Goal: Task Accomplishment & Management: Complete application form

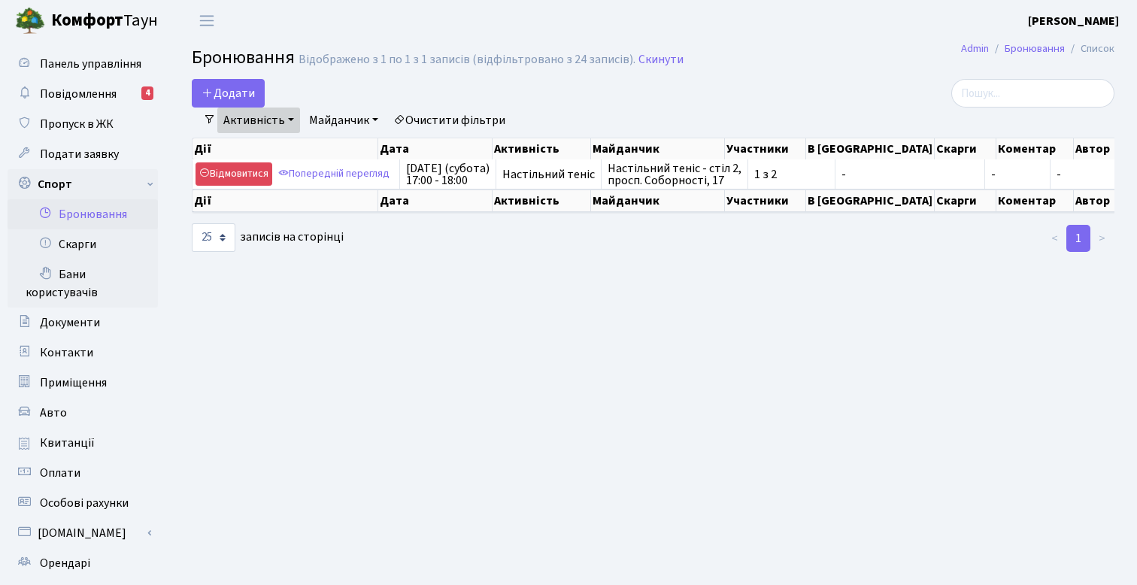
select select "25"
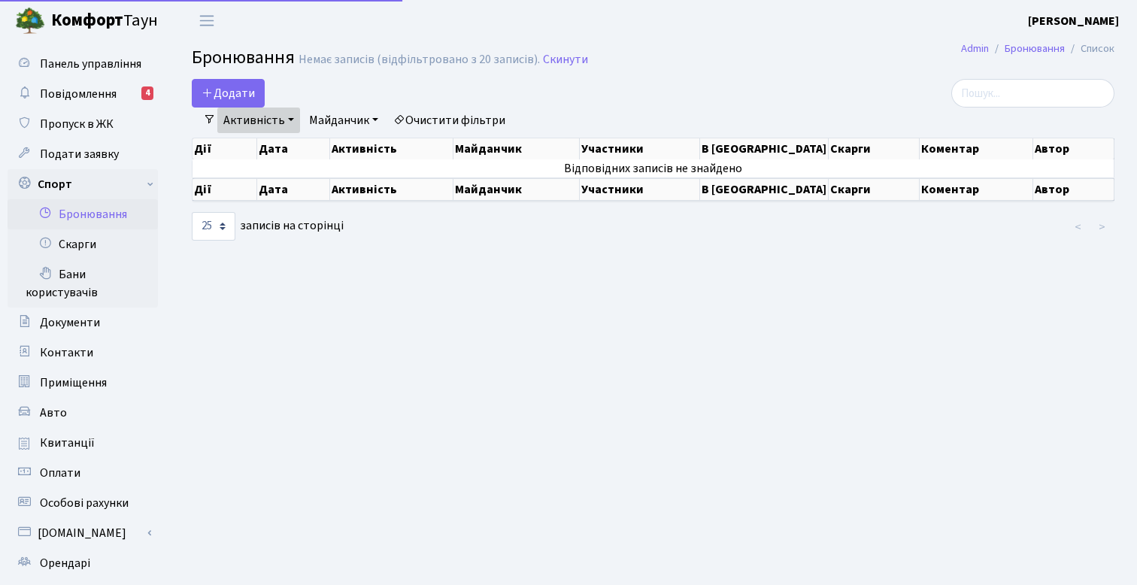
select select "25"
click at [203, 94] on icon "button" at bounding box center [208, 93] width 12 height 12
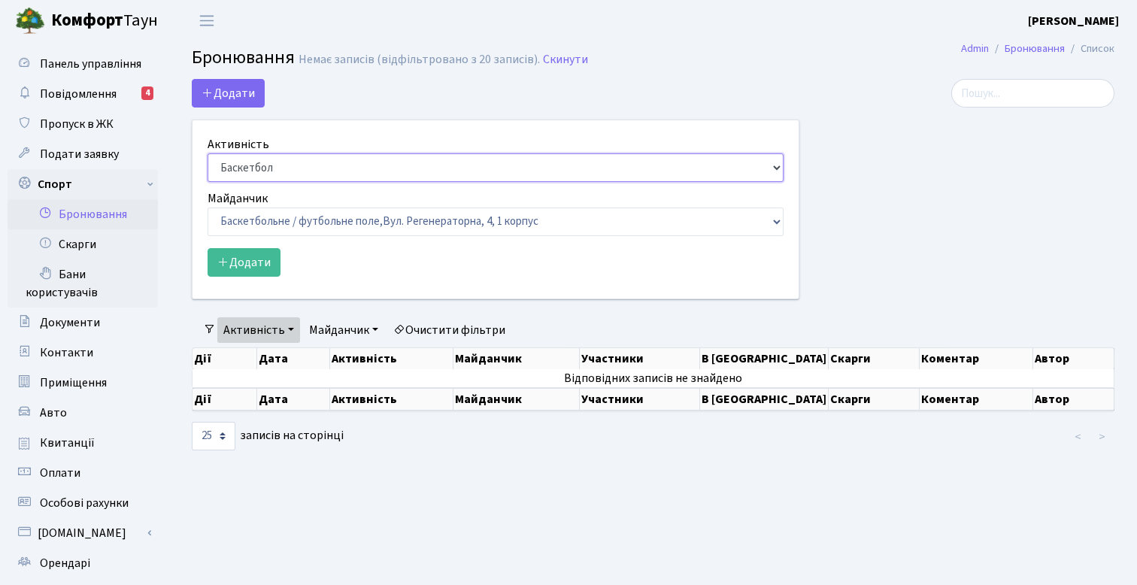
click at [340, 156] on select "Баскетбол Волейбол Йога Катання на роликах Настільний теніс Теніс Футбол Фітнес" at bounding box center [496, 167] width 576 height 29
select select "7"
click at [208, 153] on select "Баскетбол Волейбол Йога Катання на роликах Настільний теніс Теніс Футбол Фітнес" at bounding box center [496, 167] width 576 height 29
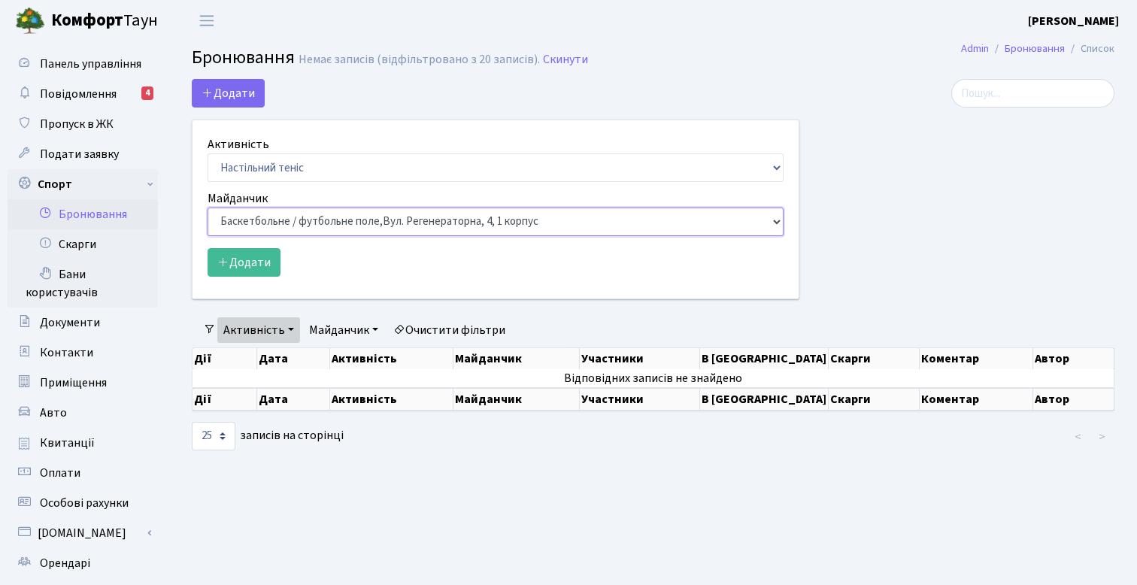
click at [327, 220] on select "Баскетбольне / футбольне поле, Вул. Регенераторна, 4, 1 корпус Баскетбольне пол…" at bounding box center [496, 222] width 576 height 29
select select "13"
click at [208, 208] on select "Баскетбольне / футбольне поле, Вул. Регенераторна, 4, 1 корпус Баскетбольне пол…" at bounding box center [496, 222] width 576 height 29
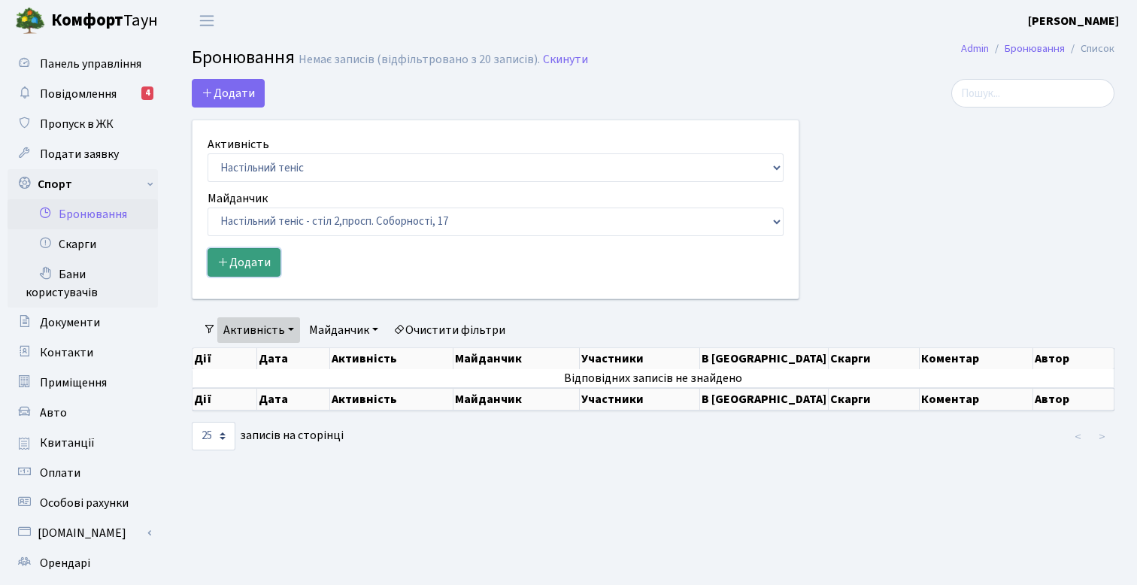
click at [254, 269] on button "Додати" at bounding box center [244, 262] width 73 height 29
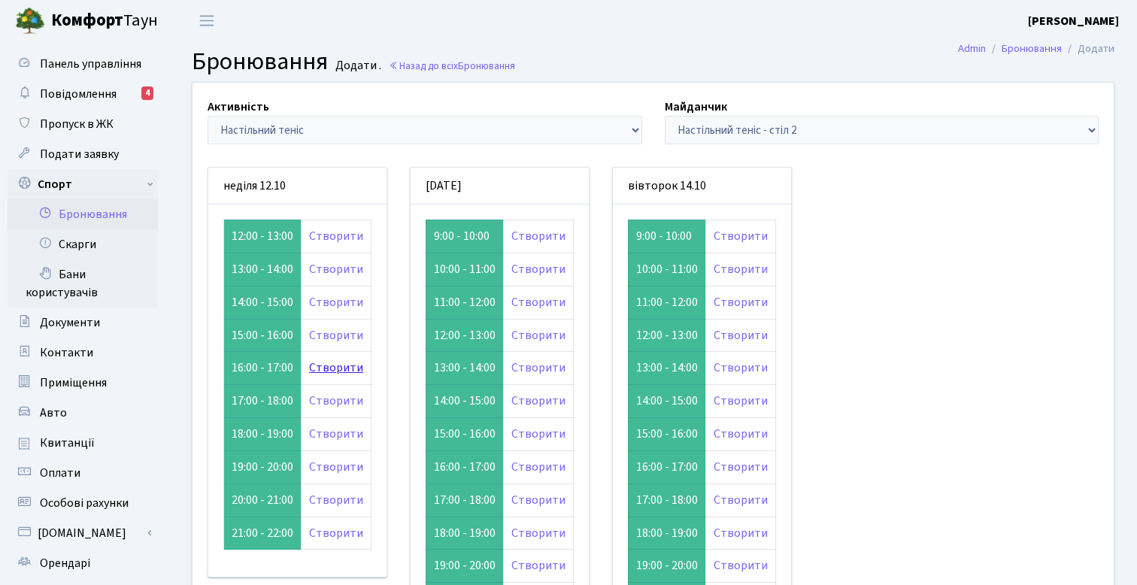
click at [345, 362] on link "Створити" at bounding box center [336, 368] width 54 height 17
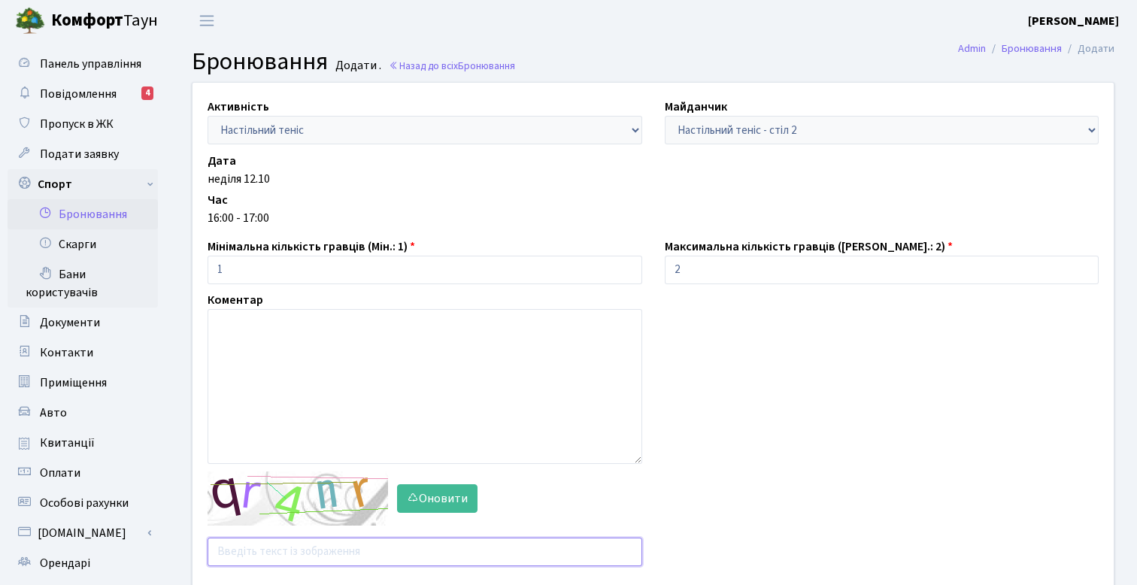
click at [302, 546] on input "text" at bounding box center [425, 552] width 435 height 29
click at [460, 508] on button "Оновити" at bounding box center [437, 498] width 80 height 29
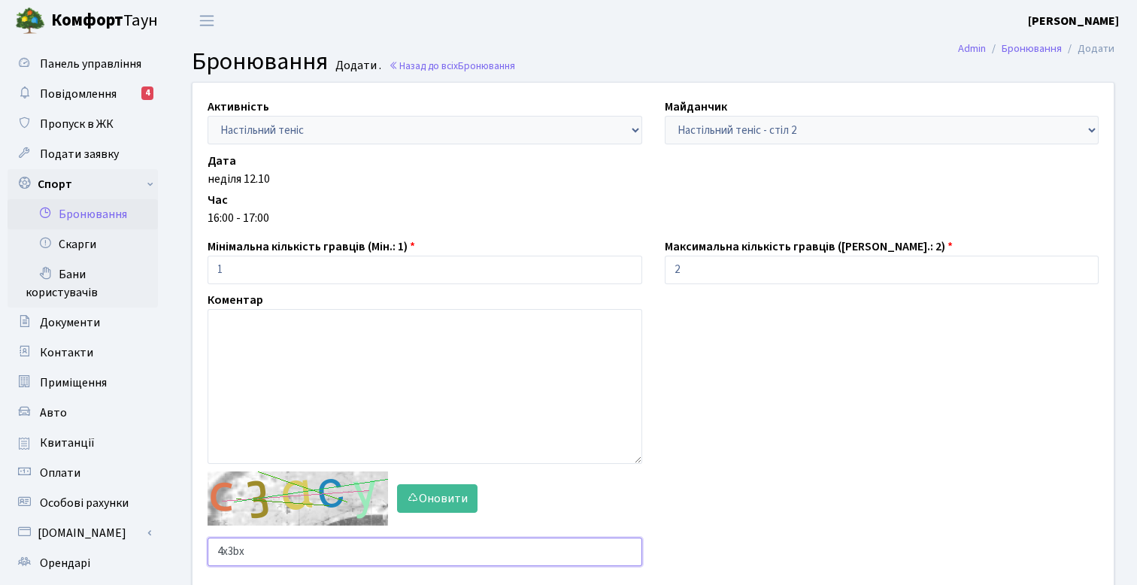
click at [368, 548] on input "4x3bx" at bounding box center [425, 552] width 435 height 29
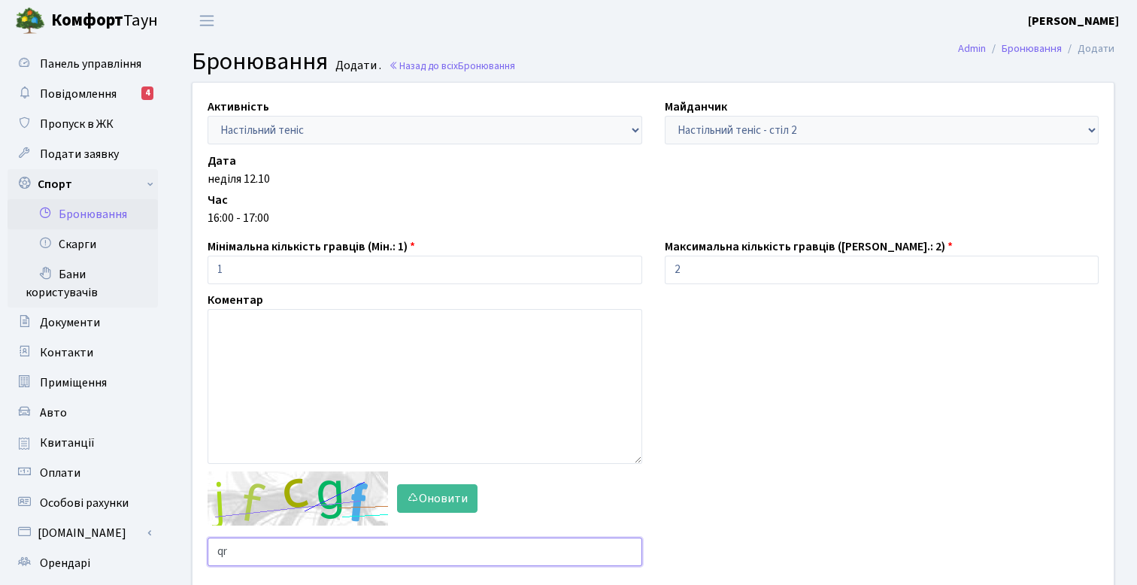
type input "q"
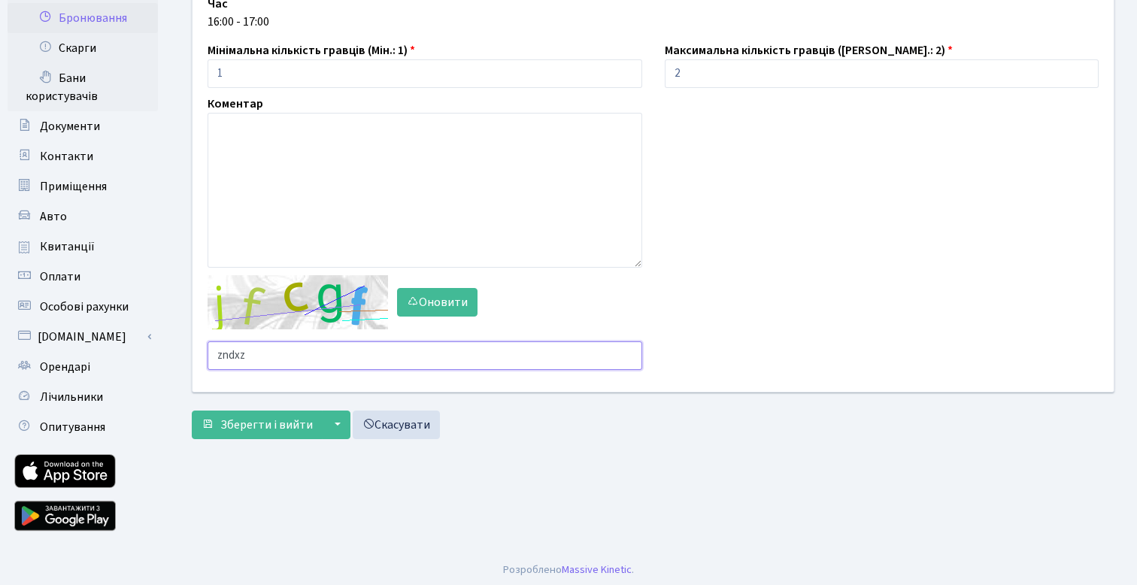
scroll to position [197, 0]
type input "zndxz"
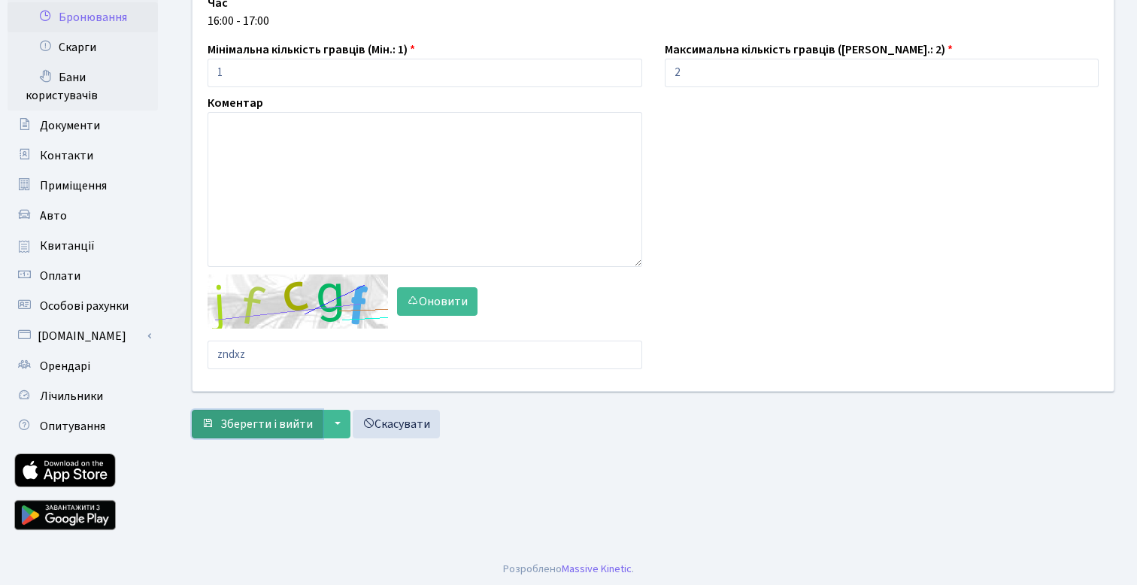
click at [229, 436] on button "Зберегти і вийти" at bounding box center [257, 424] width 131 height 29
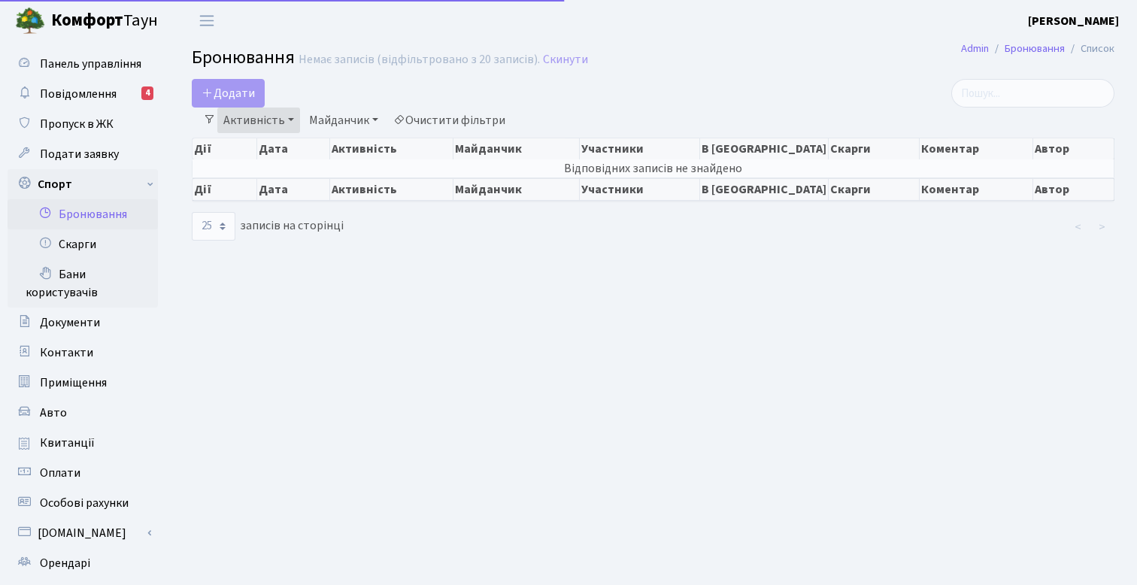
select select "25"
